Goal: Book appointment/travel/reservation

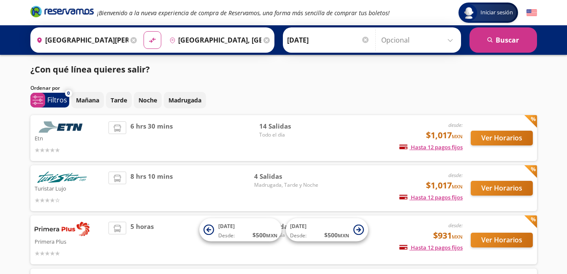
click at [198, 179] on div "8 hrs 10 mins" at bounding box center [181, 188] width 146 height 33
click at [496, 187] on button "Ver Horarios" at bounding box center [502, 188] width 62 height 15
click at [268, 129] on span "14 Salidas" at bounding box center [288, 127] width 59 height 10
click at [492, 137] on button "Ver Horarios" at bounding box center [502, 138] width 62 height 15
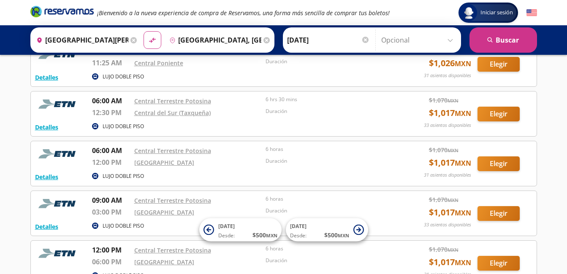
scroll to position [84, 0]
